Goal: Task Accomplishment & Management: Manage account settings

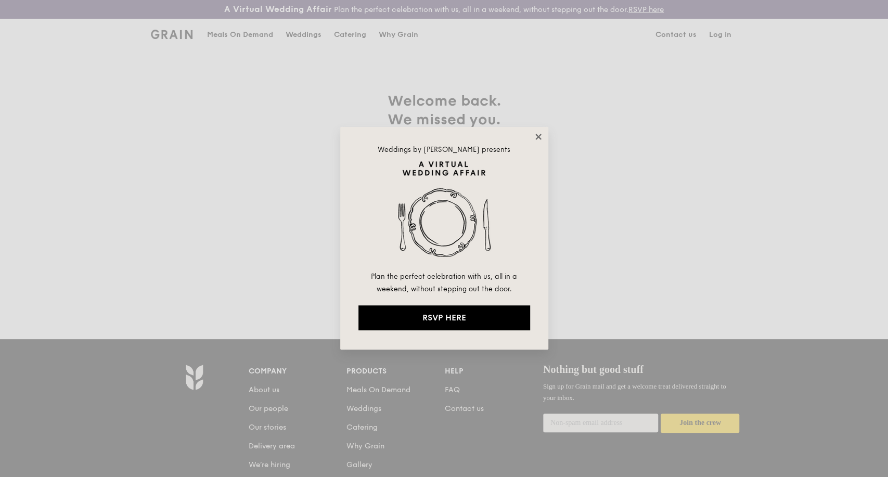
type input "[PERSON_NAME][EMAIL_ADDRESS][DOMAIN_NAME]"
click at [540, 135] on icon at bounding box center [538, 137] width 6 height 6
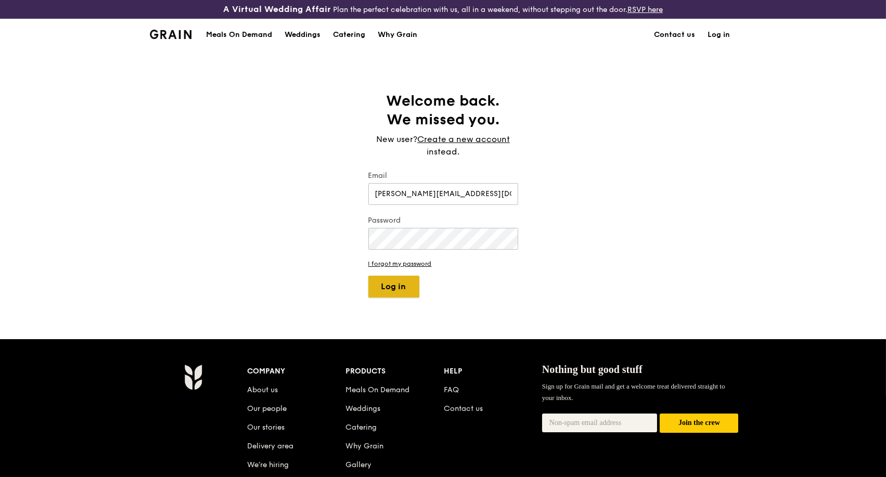
click at [391, 289] on button "Log in" at bounding box center [393, 287] width 51 height 22
select select "100"
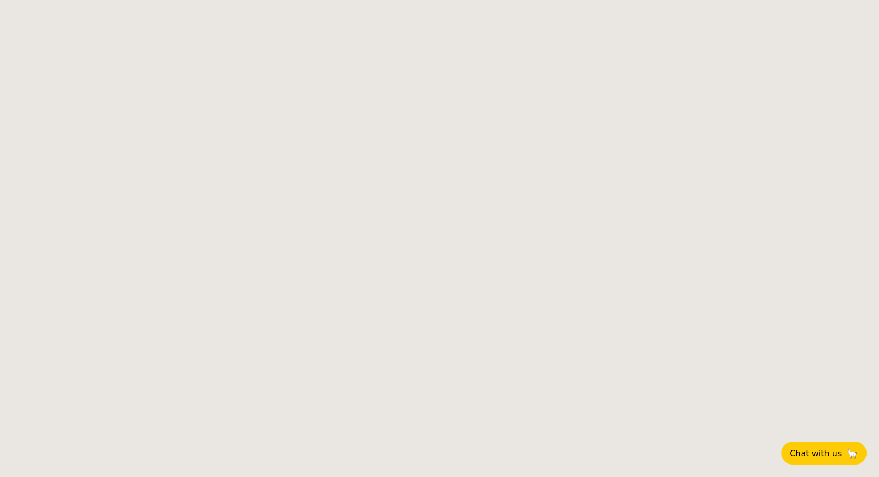
select select
